Goal: Task Accomplishment & Management: Manage account settings

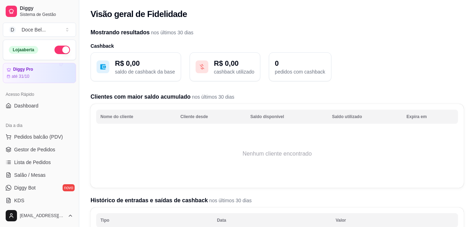
click at [425, 65] on div "R$ 0,00 saldo de cashback da base R$ 0,00 cashback utilizado 0 pedidos com cash…" at bounding box center [277, 66] width 373 height 29
click at [246, 4] on div "Visão geral de Fidelidade" at bounding box center [277, 12] width 396 height 24
click at [37, 149] on span "Gestor de Pedidos" at bounding box center [34, 149] width 41 height 7
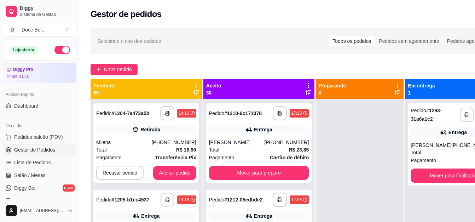
click at [160, 202] on button "button" at bounding box center [167, 200] width 14 height 14
click at [431, 176] on button "Mover para finalizado" at bounding box center [453, 176] width 83 height 14
click at [425, 173] on button "Mover para finalizado" at bounding box center [453, 176] width 83 height 14
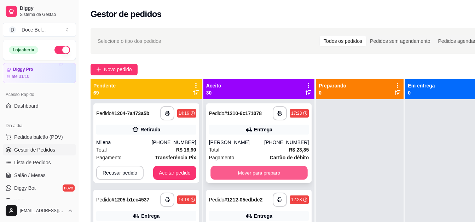
click at [248, 174] on button "Mover para preparo" at bounding box center [259, 173] width 97 height 14
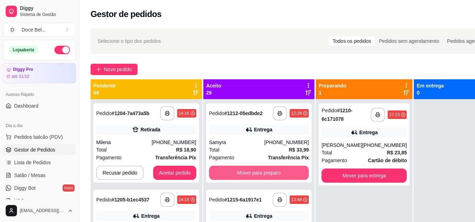
click at [248, 174] on button "Mover para preparo" at bounding box center [259, 173] width 100 height 14
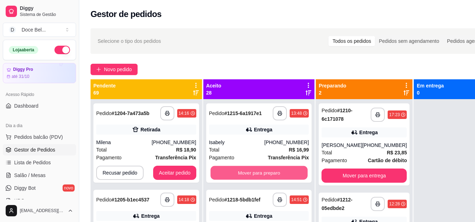
click at [248, 174] on button "Mover para preparo" at bounding box center [259, 173] width 97 height 14
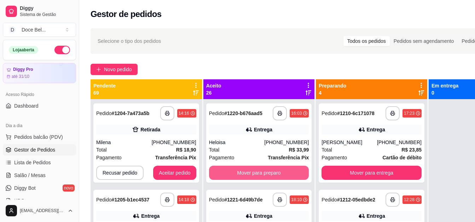
click at [248, 174] on button "Mover para preparo" at bounding box center [259, 173] width 100 height 14
click at [248, 174] on button "Mover para preparo" at bounding box center [259, 173] width 97 height 14
click at [248, 174] on button "Mover para preparo" at bounding box center [259, 173] width 100 height 14
click at [248, 174] on button "Mover para preparo" at bounding box center [259, 173] width 97 height 14
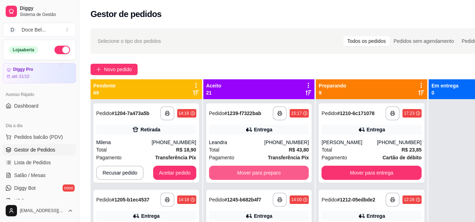
click at [248, 174] on button "Mover para preparo" at bounding box center [259, 173] width 100 height 14
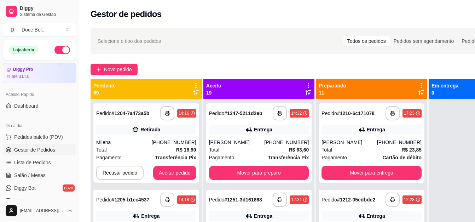
click at [305, 85] on icon at bounding box center [308, 85] width 6 height 6
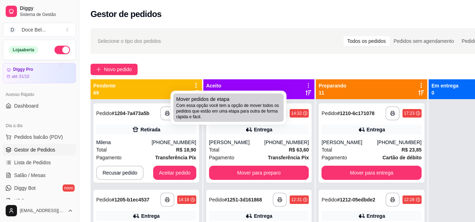
click at [225, 111] on span "Com essa opção você tem a opção de mover todos os pedidos que estão em uma etap…" at bounding box center [228, 111] width 105 height 17
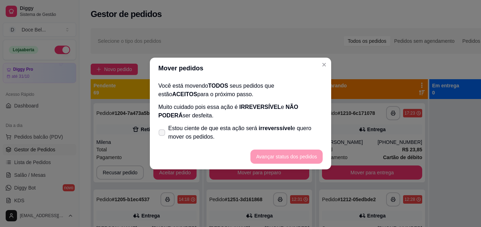
click at [188, 130] on span "Estou ciente de que esta ação será irreverssível e quero mover os pedidos." at bounding box center [245, 132] width 154 height 17
click at [162, 134] on input "Estou ciente de que esta ação será irreverssível e quero mover os pedidos." at bounding box center [160, 136] width 5 height 5
checkbox input "true"
click at [275, 155] on button "Avançar status dos pedidos" at bounding box center [286, 157] width 70 height 14
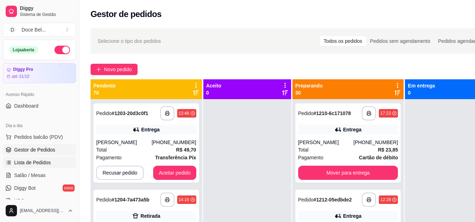
click at [28, 165] on span "Lista de Pedidos" at bounding box center [32, 162] width 37 height 7
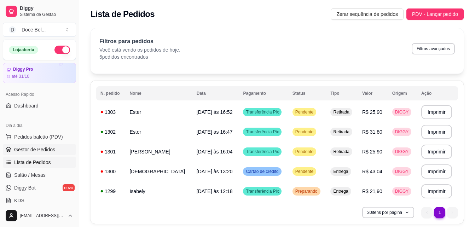
click at [34, 148] on span "Gestor de Pedidos" at bounding box center [34, 149] width 41 height 7
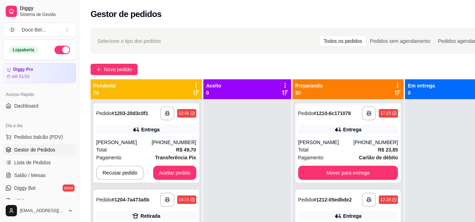
click at [197, 84] on icon at bounding box center [196, 85] width 6 height 6
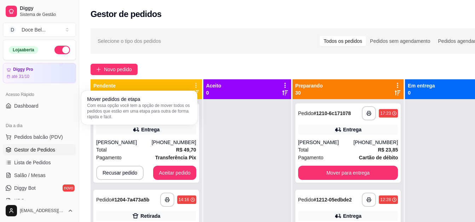
click at [176, 93] on div "Mover pedidos de etapa Com essa opção você tem a opção de mover todos os pedido…" at bounding box center [139, 107] width 113 height 31
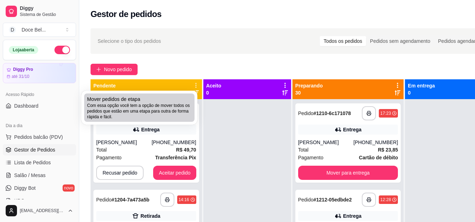
click at [174, 97] on div "Mover pedidos de etapa Com essa opção você tem a opção de mover todos os pedido…" at bounding box center [139, 108] width 105 height 24
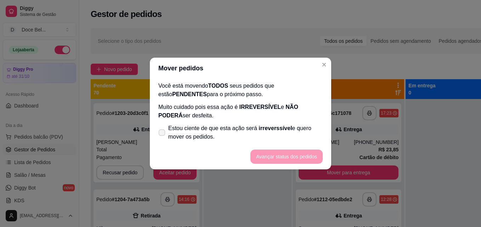
click at [166, 131] on label "Estou ciente de que esta ação será irreverssível e quero mover os pedidos." at bounding box center [240, 132] width 170 height 23
click at [162, 134] on input "Estou ciente de que esta ação será irreverssível e quero mover os pedidos." at bounding box center [160, 136] width 5 height 5
checkbox input "true"
click at [270, 151] on button "Avançar status dos pedidos" at bounding box center [286, 157] width 72 height 14
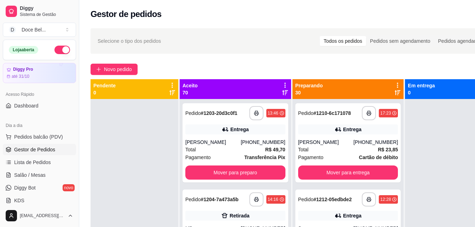
click at [282, 85] on icon at bounding box center [285, 85] width 6 height 6
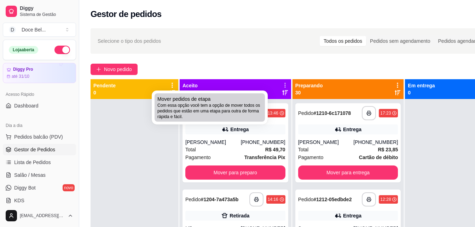
click at [232, 104] on span "Com essa opção você tem a opção de mover todos os pedidos que estão em uma etap…" at bounding box center [209, 111] width 105 height 17
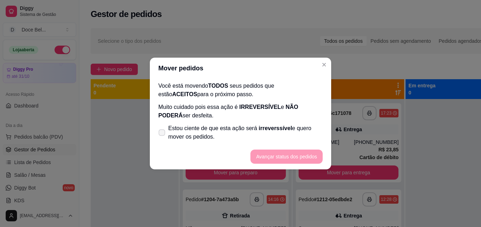
click at [194, 130] on span "Estou ciente de que esta ação será irreverssível e quero mover os pedidos." at bounding box center [245, 132] width 154 height 17
click at [162, 134] on input "Estou ciente de que esta ação será irreverssível e quero mover os pedidos." at bounding box center [160, 136] width 5 height 5
checkbox input "true"
click at [281, 155] on button "Avançar status dos pedidos" at bounding box center [286, 157] width 70 height 14
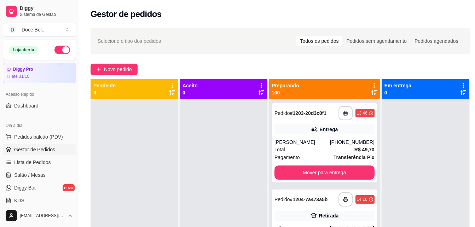
click at [371, 84] on icon at bounding box center [374, 85] width 6 height 6
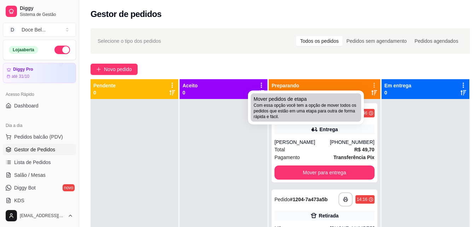
click at [335, 101] on div "Mover pedidos de etapa Com essa opção você tem a opção de mover todos os pedido…" at bounding box center [306, 108] width 105 height 24
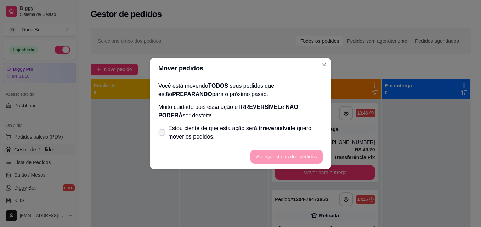
click at [216, 129] on span "Estou ciente de que esta ação será irreverssível e quero mover os pedidos." at bounding box center [245, 132] width 154 height 17
click at [162, 134] on input "Estou ciente de que esta ação será irreverssível e quero mover os pedidos." at bounding box center [160, 136] width 5 height 5
checkbox input "true"
click at [282, 156] on button "Avançar status dos pedidos" at bounding box center [286, 157] width 72 height 14
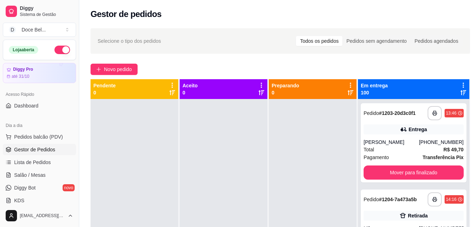
click at [460, 85] on icon at bounding box center [463, 85] width 6 height 6
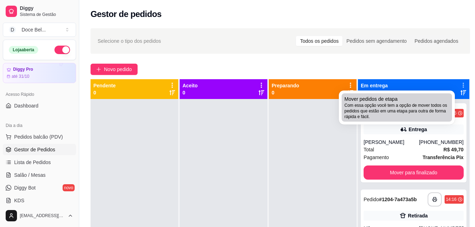
click at [407, 106] on span "Com essa opção você tem a opção de mover todos os pedidos que estão em uma etap…" at bounding box center [397, 111] width 105 height 17
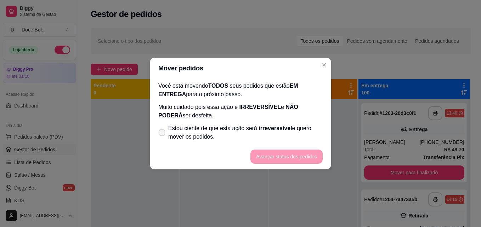
click at [257, 135] on span "Estou ciente de que esta ação será irreverssível e quero mover os pedidos." at bounding box center [245, 132] width 154 height 17
click at [162, 135] on input "Estou ciente de que esta ação será irreverssível e quero mover os pedidos." at bounding box center [160, 136] width 5 height 5
checkbox input "true"
click at [279, 156] on button "Avançar status dos pedidos" at bounding box center [286, 157] width 70 height 14
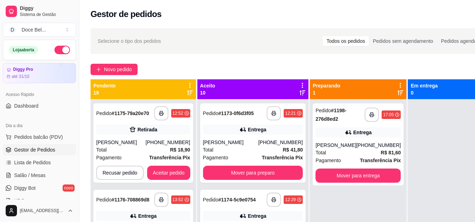
click at [191, 84] on icon at bounding box center [189, 85] width 1 height 5
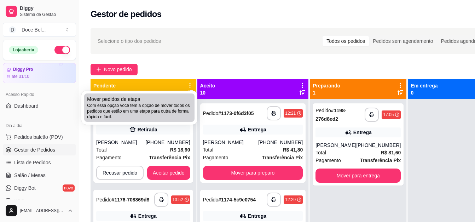
click at [165, 103] on span "Com essa opção você tem a opção de mover todos os pedidos que estão em uma etap…" at bounding box center [139, 111] width 105 height 17
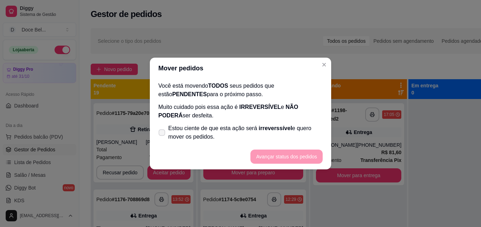
click at [171, 127] on span "Estou ciente de que esta ação será irreverssível e quero mover os pedidos." at bounding box center [245, 132] width 154 height 17
click at [162, 134] on input "Estou ciente de que esta ação será irreverssível e quero mover os pedidos." at bounding box center [160, 136] width 5 height 5
checkbox input "true"
click at [274, 158] on button "Avançar status dos pedidos" at bounding box center [286, 157] width 70 height 14
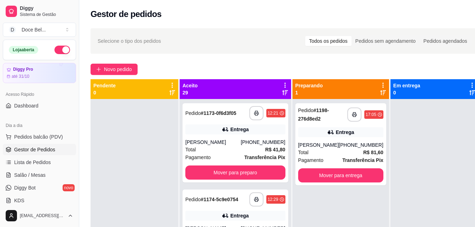
click at [282, 84] on icon at bounding box center [285, 85] width 6 height 6
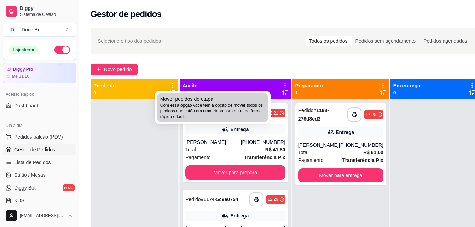
click at [233, 105] on span "Com essa opção você tem a opção de mover todos os pedidos que estão em uma etap…" at bounding box center [212, 111] width 105 height 17
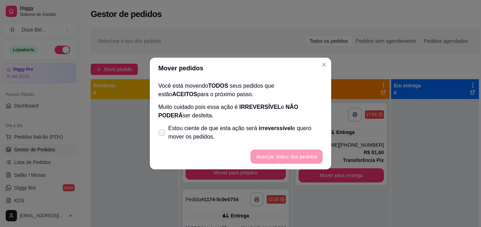
click at [201, 134] on span "Estou ciente de que esta ação será irreverssível e quero mover os pedidos." at bounding box center [245, 132] width 154 height 17
click at [162, 134] on input "Estou ciente de que esta ação será irreverssível e quero mover os pedidos." at bounding box center [160, 136] width 5 height 5
checkbox input "true"
click at [259, 151] on button "Avançar status dos pedidos" at bounding box center [286, 157] width 70 height 14
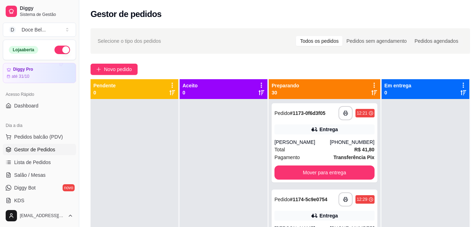
drag, startPoint x: 360, startPoint y: 82, endPoint x: 364, endPoint y: 86, distance: 6.3
click at [364, 86] on div "Preparando 30" at bounding box center [324, 89] width 111 height 20
click at [371, 86] on icon at bounding box center [374, 85] width 6 height 6
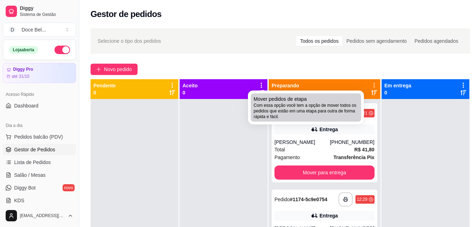
click at [319, 104] on span "Com essa opção você tem a opção de mover todos os pedidos que estão em uma etap…" at bounding box center [306, 111] width 105 height 17
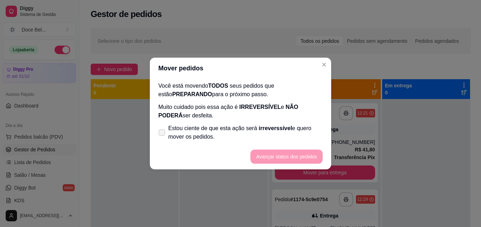
click at [249, 127] on span "Estou ciente de que esta ação será irreverssível e quero mover os pedidos." at bounding box center [245, 132] width 154 height 17
click at [162, 134] on input "Estou ciente de que esta ação será irreverssível e quero mover os pedidos." at bounding box center [160, 136] width 5 height 5
checkbox input "true"
click at [270, 160] on button "Avançar status dos pedidos" at bounding box center [286, 157] width 70 height 14
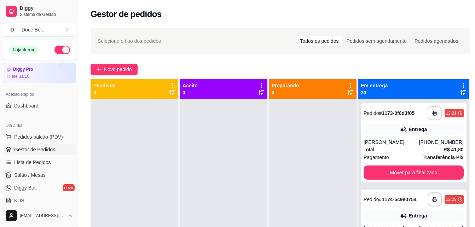
click at [268, 160] on div at bounding box center [224, 212] width 88 height 227
click at [460, 84] on icon at bounding box center [463, 85] width 6 height 6
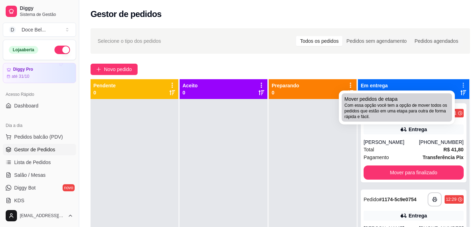
click at [386, 113] on span "Com essa opção você tem a opção de mover todos os pedidos que estão em uma etap…" at bounding box center [397, 111] width 105 height 17
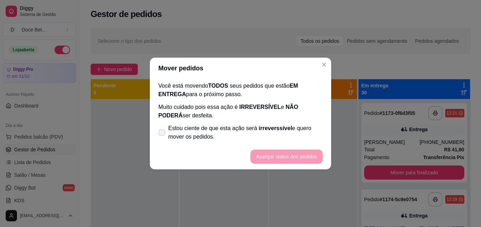
click at [257, 134] on span "Estou ciente de que esta ação será irreverssível e quero mover os pedidos." at bounding box center [245, 132] width 154 height 17
click at [162, 134] on input "Estou ciente de que esta ação será irreverssível e quero mover os pedidos." at bounding box center [160, 136] width 5 height 5
checkbox input "true"
click at [281, 154] on button "Avançar status dos pedidos" at bounding box center [286, 157] width 70 height 14
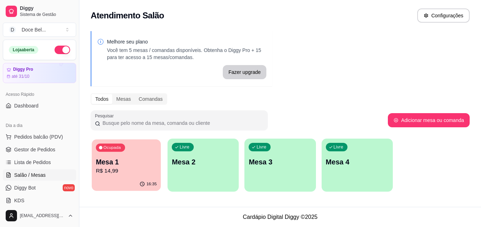
click at [143, 159] on p "Mesa 1" at bounding box center [126, 162] width 61 height 10
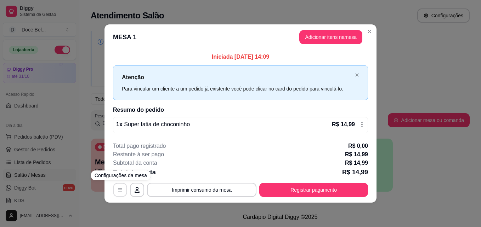
click at [122, 189] on icon "button" at bounding box center [120, 190] width 6 height 6
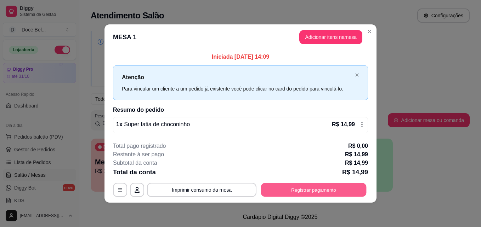
click at [291, 192] on button "Registrar pagamento" at bounding box center [313, 190] width 105 height 14
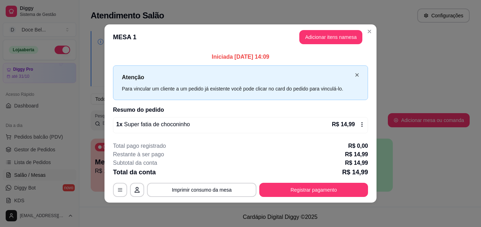
click at [357, 74] on icon "close" at bounding box center [357, 75] width 4 height 4
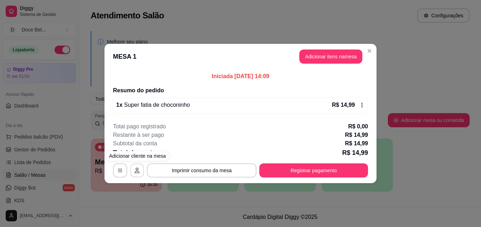
click at [136, 170] on icon "button" at bounding box center [137, 171] width 6 height 6
click at [360, 103] on icon at bounding box center [362, 105] width 6 height 6
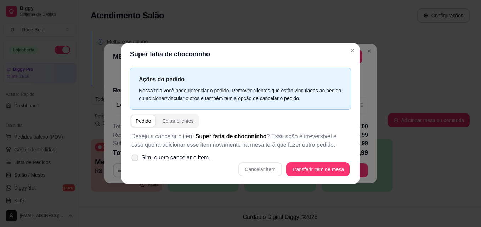
click at [168, 160] on span "Sim, quero cancelar o item." at bounding box center [175, 158] width 69 height 8
click at [136, 160] on input "Sim, quero cancelar o item." at bounding box center [133, 161] width 5 height 5
checkbox input "true"
click at [261, 166] on button "Cancelar item" at bounding box center [260, 170] width 42 height 14
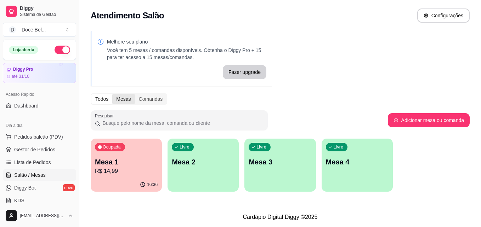
click at [127, 98] on div "Mesas" at bounding box center [123, 99] width 22 height 10
click at [112, 94] on input "Mesas" at bounding box center [112, 94] width 0 height 0
click at [435, 15] on button "Configurações" at bounding box center [443, 16] width 51 height 14
click at [98, 95] on div "Todos" at bounding box center [101, 99] width 21 height 10
click at [91, 94] on input "Todos" at bounding box center [91, 94] width 0 height 0
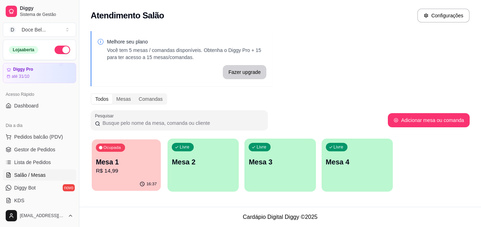
click at [131, 154] on div "Ocupada Mesa 1 R$ 14,99" at bounding box center [126, 158] width 69 height 38
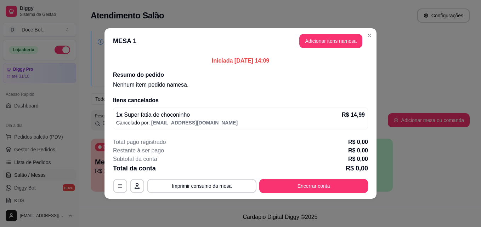
click at [161, 115] on span "Super fatia de choconinho" at bounding box center [155, 115] width 67 height 6
drag, startPoint x: 161, startPoint y: 115, endPoint x: 241, endPoint y: 117, distance: 80.4
click at [241, 117] on div "1 x Super fatia de choconinho R$ 14,99" at bounding box center [240, 115] width 248 height 8
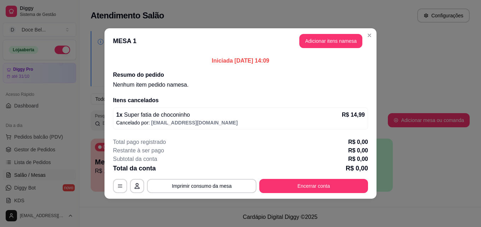
click at [241, 121] on p "Cancelado por: santtosroberta@gmail.com" at bounding box center [240, 122] width 248 height 7
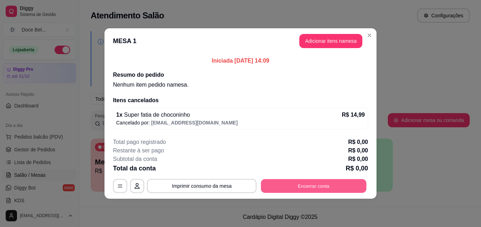
click at [317, 183] on button "Encerrar conta" at bounding box center [313, 186] width 105 height 14
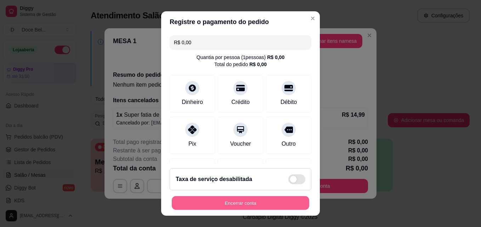
click at [247, 204] on button "Encerrar conta" at bounding box center [240, 203] width 137 height 14
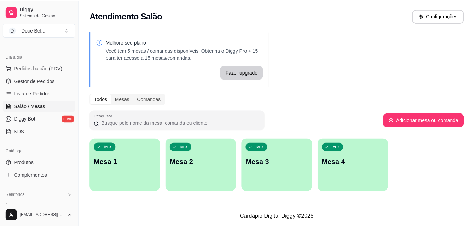
scroll to position [73, 0]
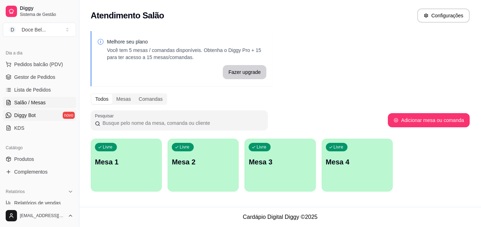
click at [63, 119] on link "Diggy Bot novo" at bounding box center [39, 115] width 73 height 11
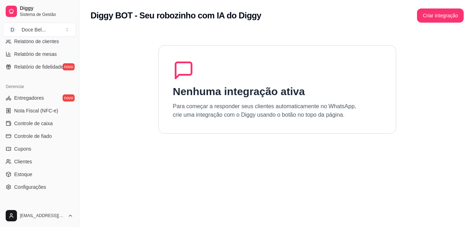
scroll to position [282, 0]
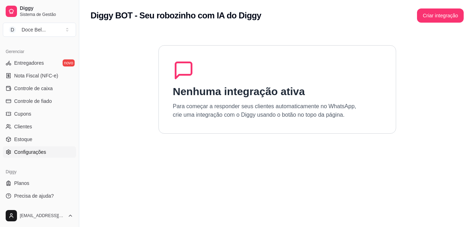
click at [40, 155] on span "Configurações" at bounding box center [30, 152] width 32 height 7
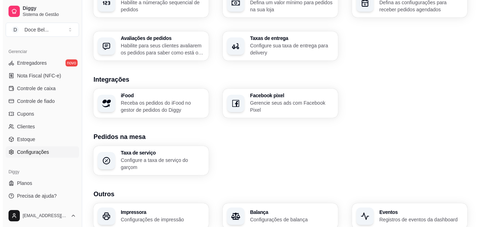
scroll to position [272, 0]
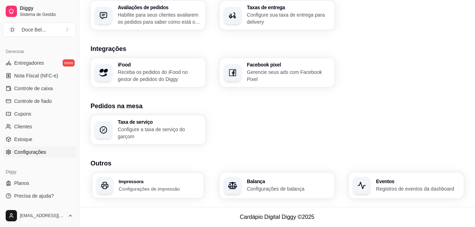
click at [171, 183] on h3 "Impressora" at bounding box center [159, 181] width 81 height 5
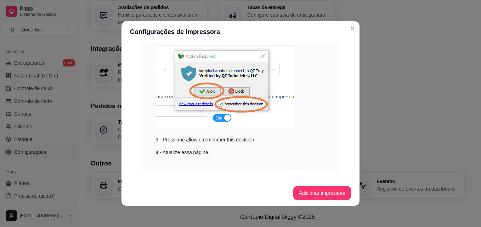
scroll to position [149, 0]
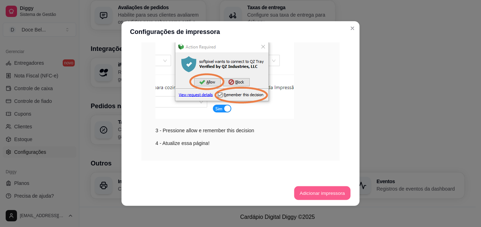
click at [307, 189] on button "Adicionar impressora" at bounding box center [322, 194] width 56 height 14
click at [329, 194] on button "Adicionar impressora" at bounding box center [322, 194] width 56 height 14
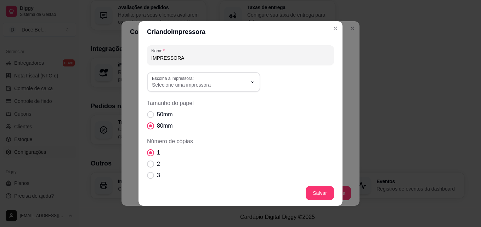
click at [285, 166] on div "1 2 3 4" at bounding box center [240, 170] width 187 height 42
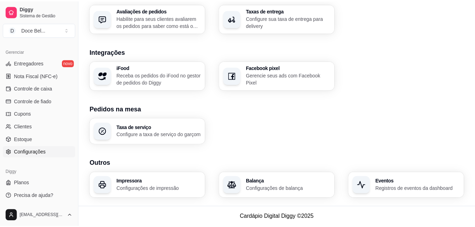
scroll to position [269, 0]
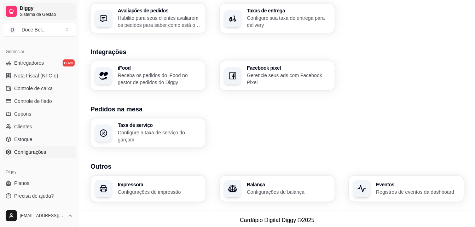
click at [36, 12] on span "Sistema de Gestão" at bounding box center [46, 15] width 53 height 6
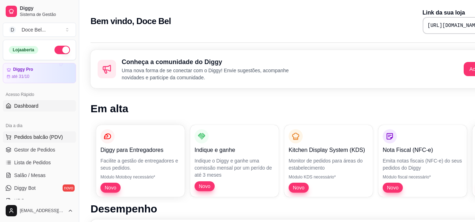
click at [45, 139] on span "Pedidos balcão (PDV)" at bounding box center [38, 136] width 49 height 7
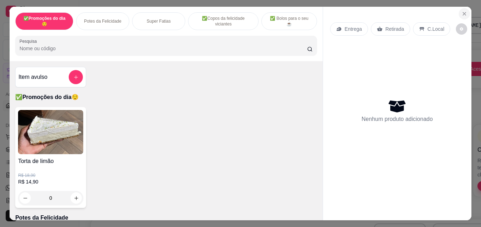
click at [463, 12] on icon "Close" at bounding box center [464, 13] width 3 height 3
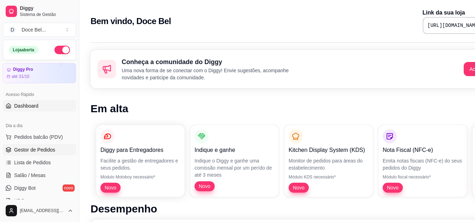
click at [29, 152] on span "Gestor de Pedidos" at bounding box center [34, 149] width 41 height 7
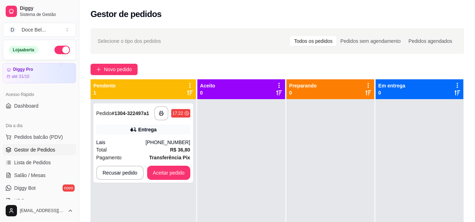
click at [474, 107] on div "**********" at bounding box center [277, 167] width 396 height 286
click at [44, 164] on span "Lista de Pedidos" at bounding box center [32, 162] width 37 height 7
